Goal: Task Accomplishment & Management: Use online tool/utility

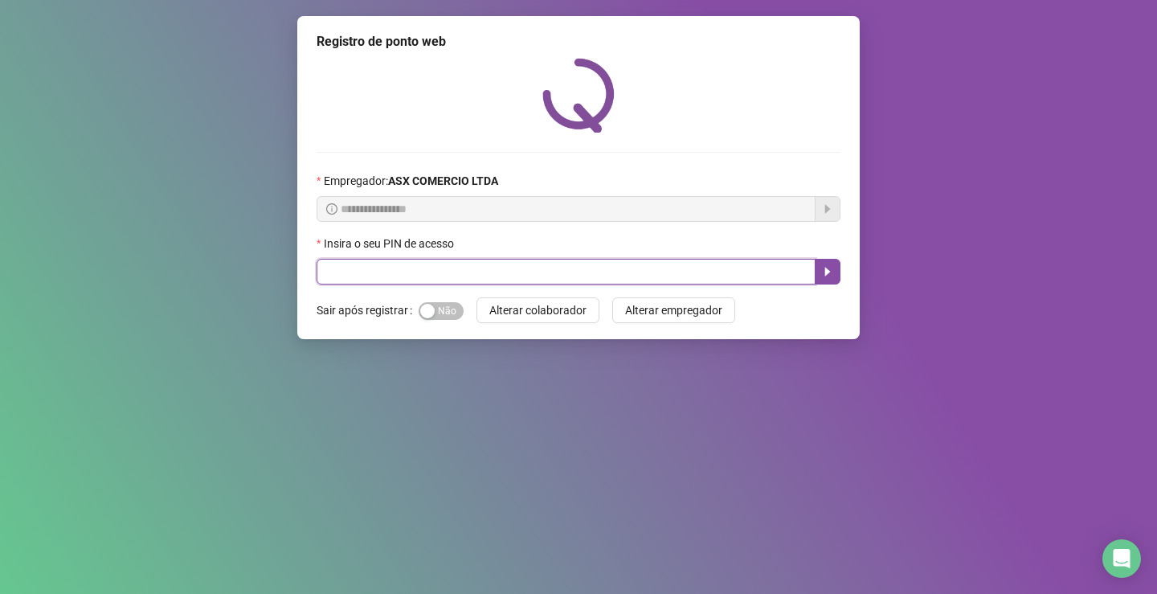
click at [588, 281] on input "text" at bounding box center [566, 272] width 499 height 26
type input "*****"
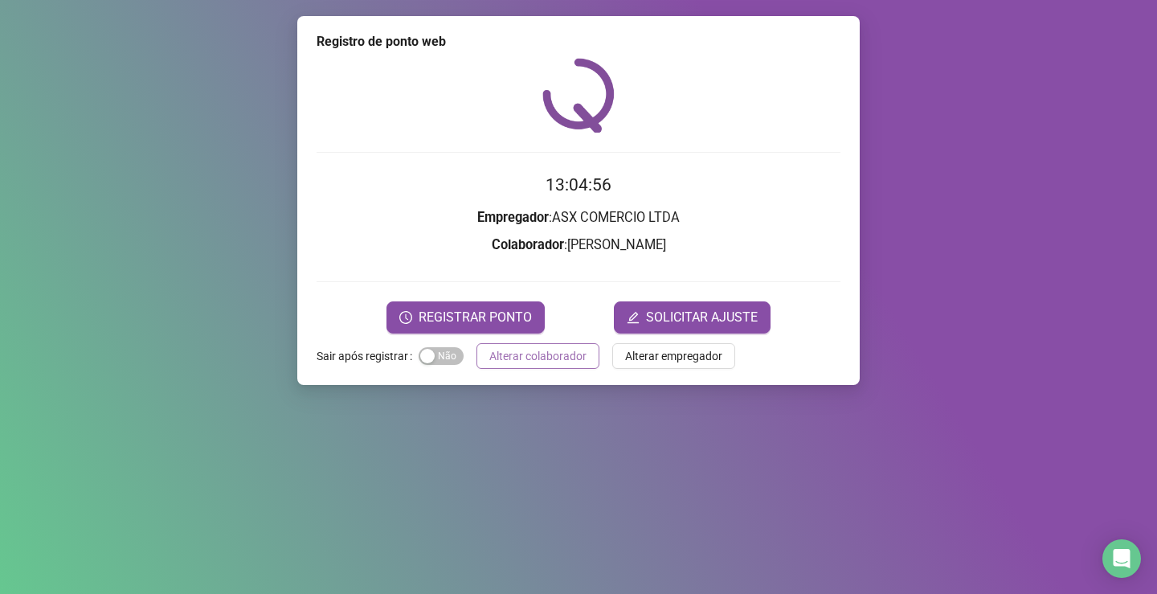
click at [526, 326] on span "REGISTRAR PONTO" at bounding box center [475, 317] width 113 height 19
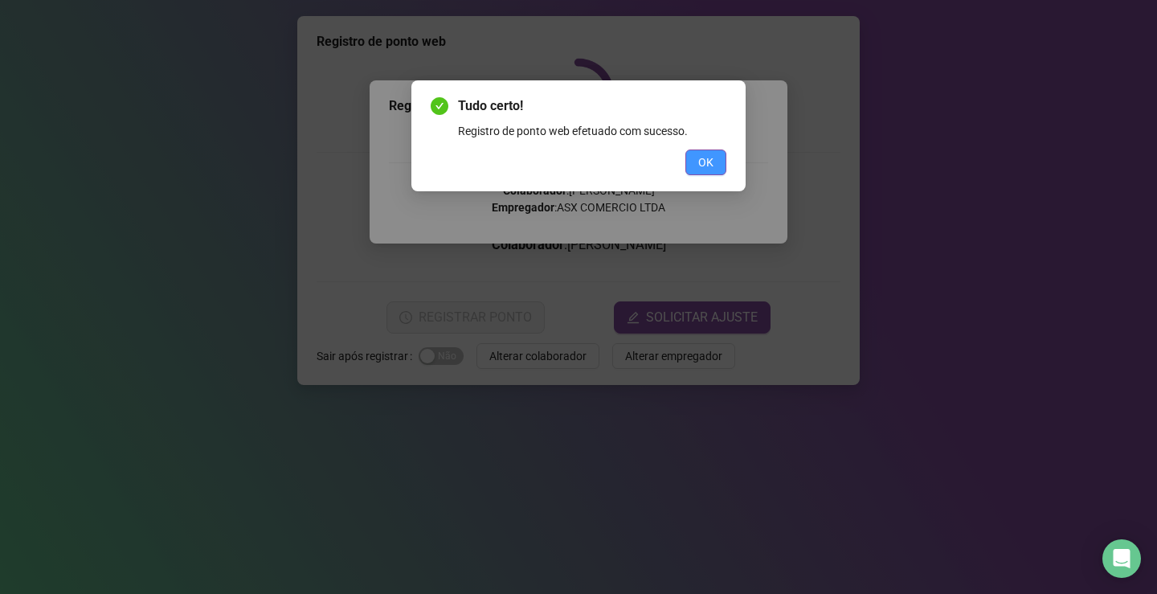
click at [712, 155] on span "OK" at bounding box center [706, 163] width 15 height 18
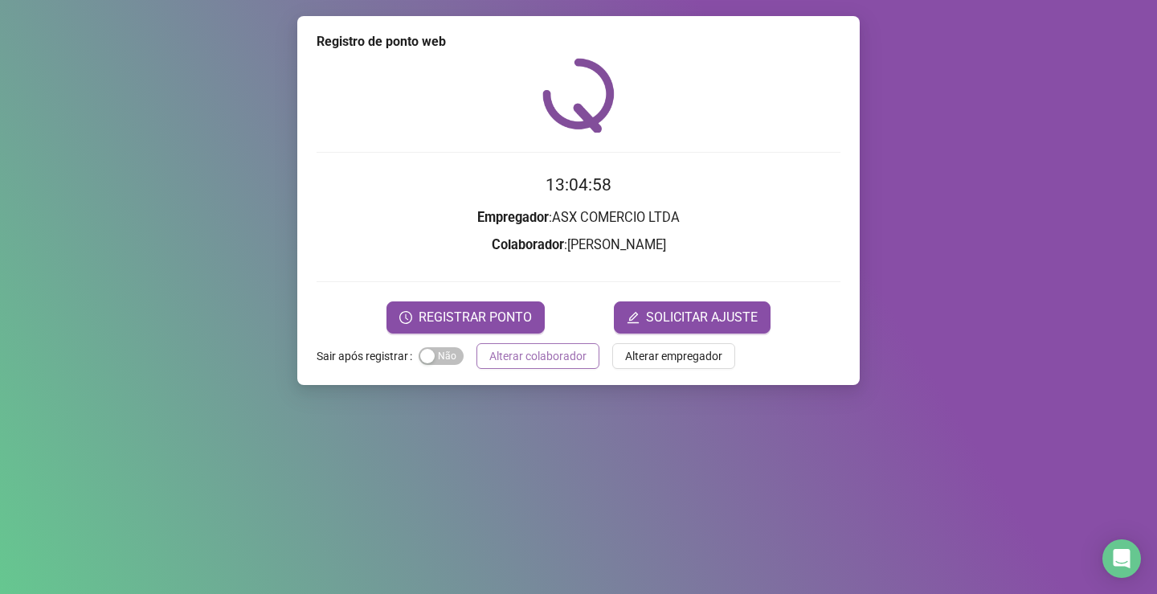
drag, startPoint x: 586, startPoint y: 342, endPoint x: 580, endPoint y: 359, distance: 18.6
click at [584, 346] on div "Registro de ponto web 13:04:58 Empregador : ASX COMERCIO LTDA Colaborador : [PE…" at bounding box center [578, 200] width 563 height 369
click at [580, 359] on span "Alterar colaborador" at bounding box center [538, 356] width 97 height 18
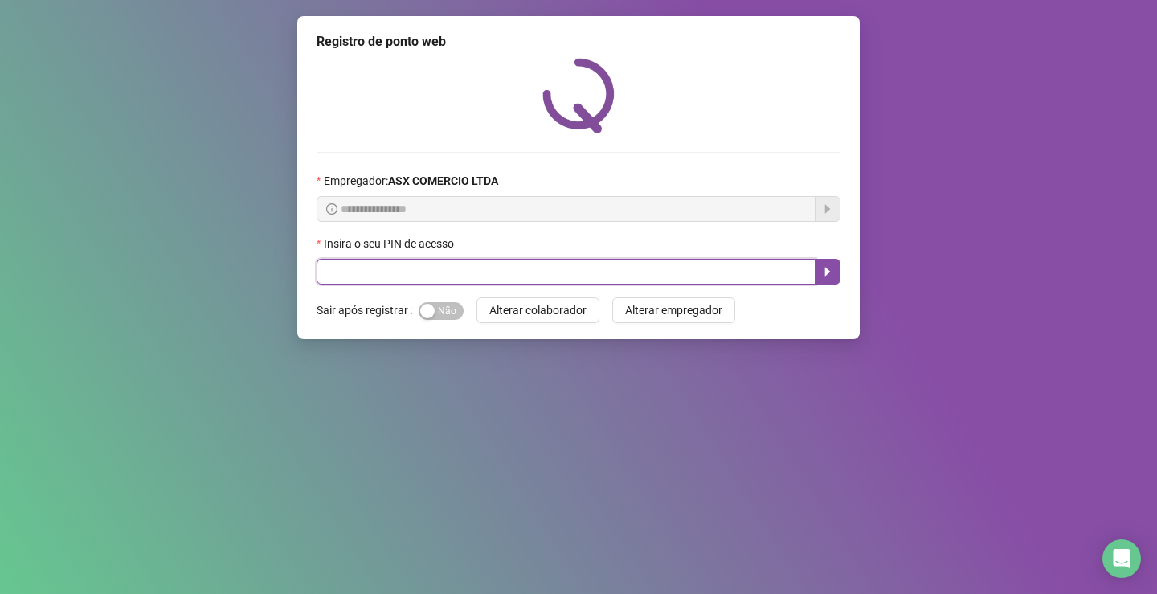
click at [583, 272] on input "text" at bounding box center [566, 272] width 499 height 26
type input "*****"
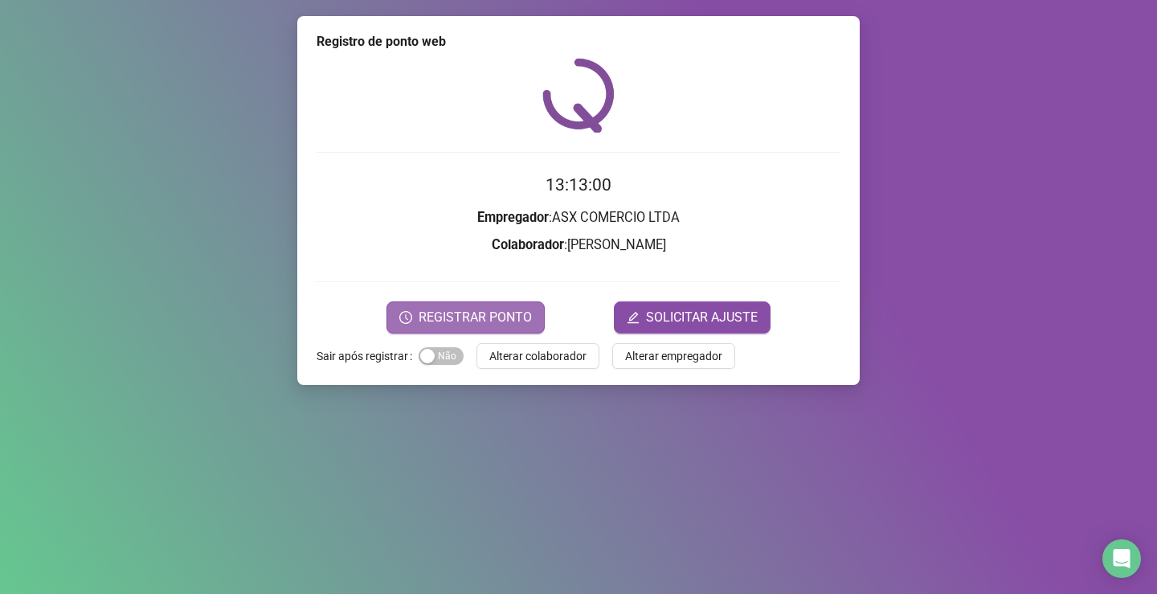
click at [506, 313] on span "REGISTRAR PONTO" at bounding box center [475, 317] width 113 height 19
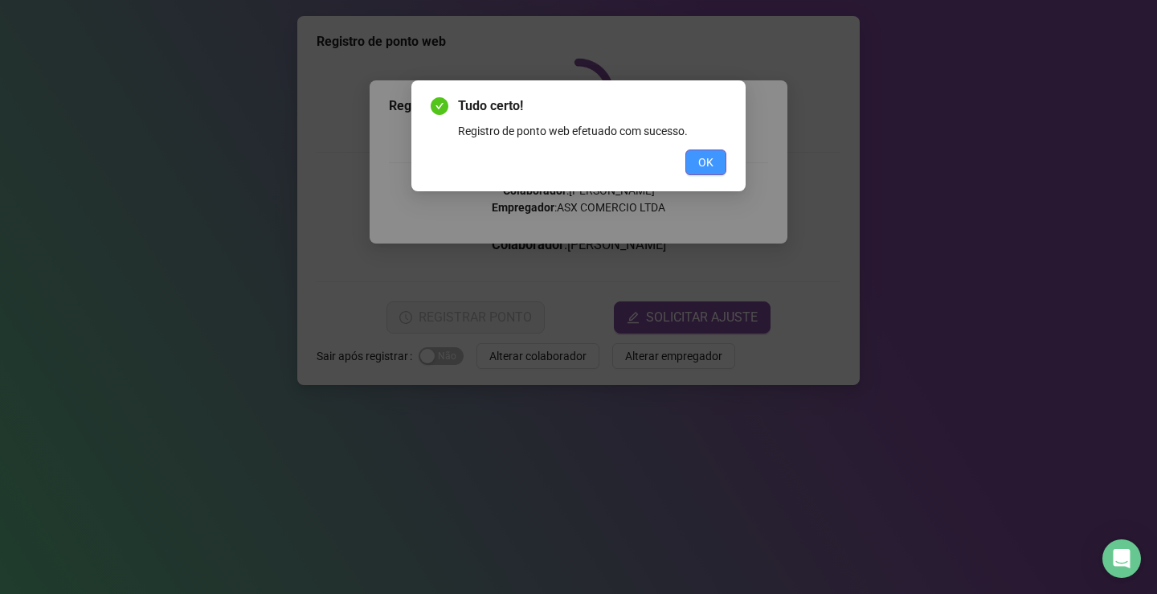
click at [718, 159] on button "OK" at bounding box center [706, 163] width 41 height 26
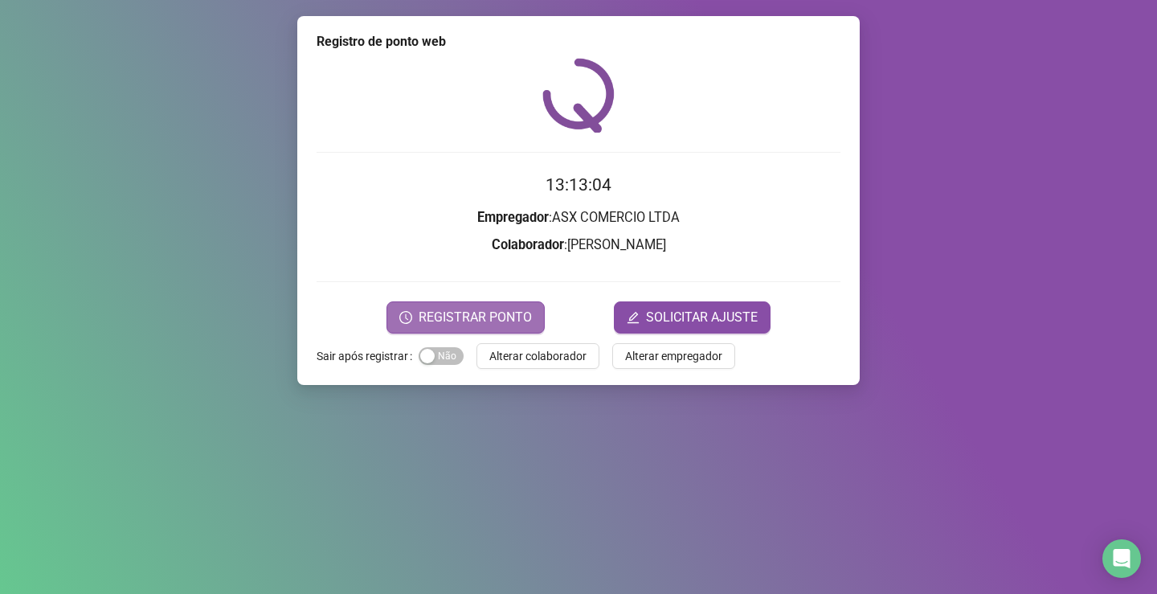
click at [503, 315] on span "REGISTRAR PONTO" at bounding box center [475, 317] width 113 height 19
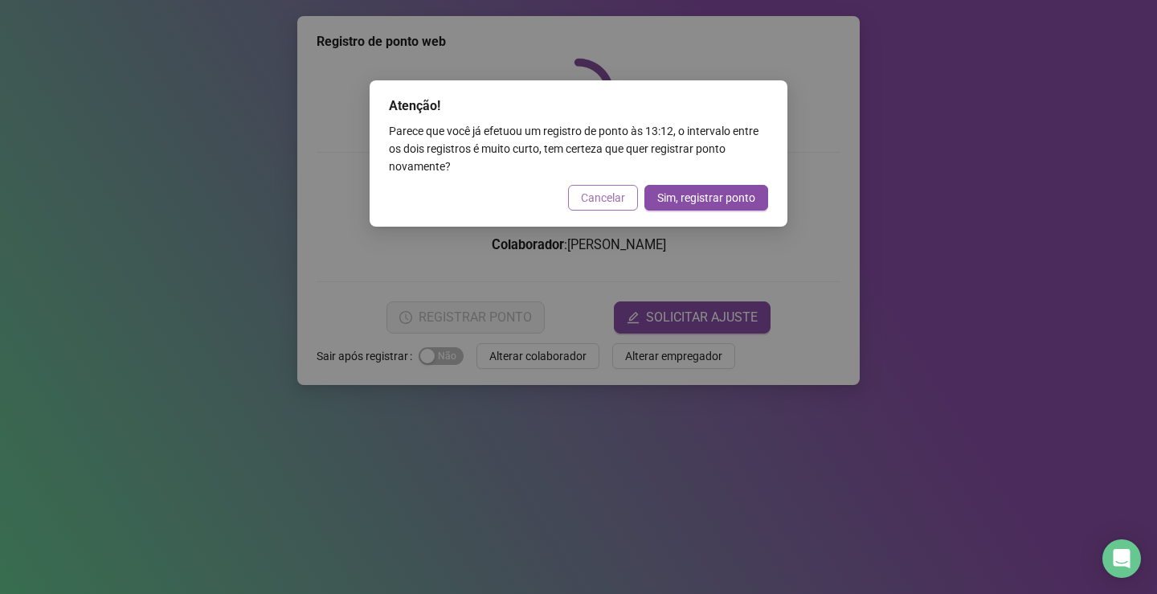
click at [602, 195] on span "Cancelar" at bounding box center [603, 198] width 44 height 18
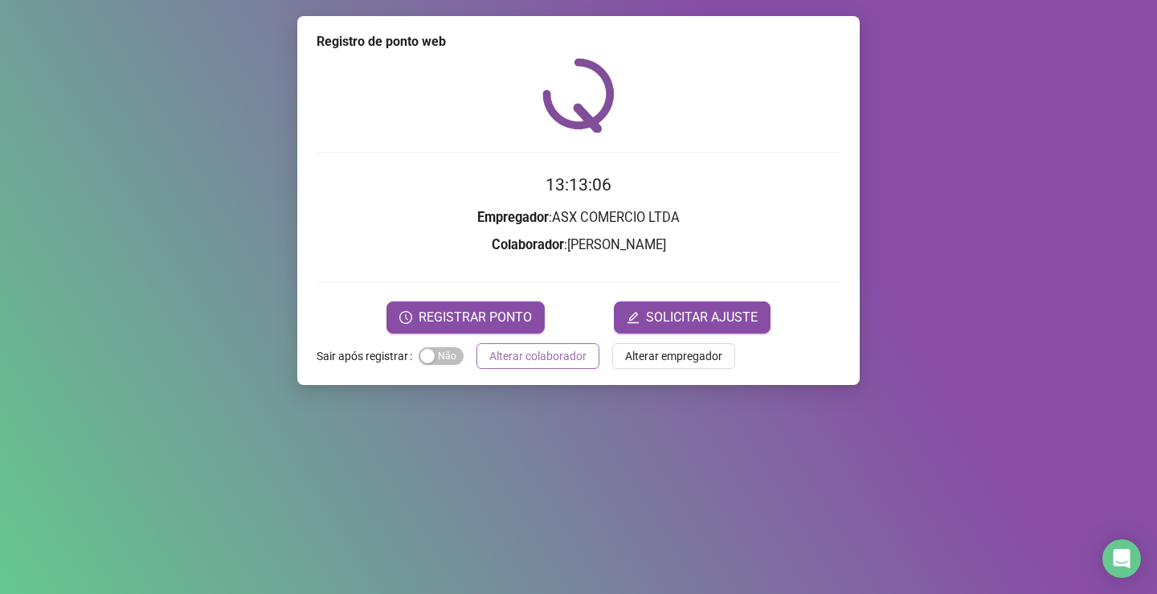
click at [539, 352] on span "Alterar colaborador" at bounding box center [538, 356] width 97 height 18
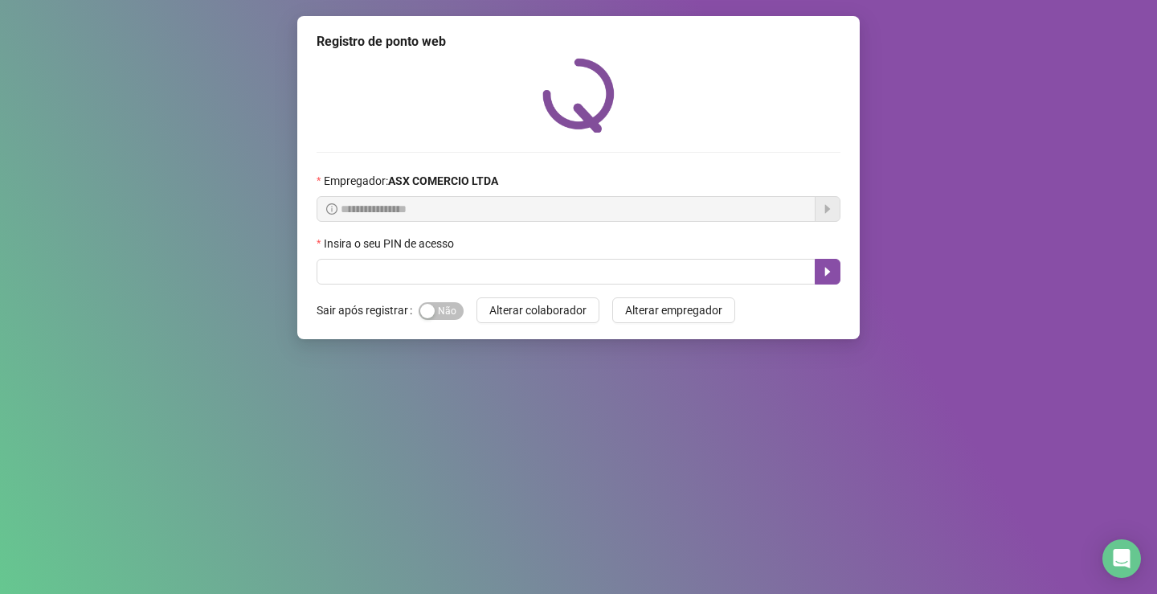
click at [477, 297] on button "Alterar colaborador" at bounding box center [538, 310] width 123 height 26
